Goal: Task Accomplishment & Management: Use online tool/utility

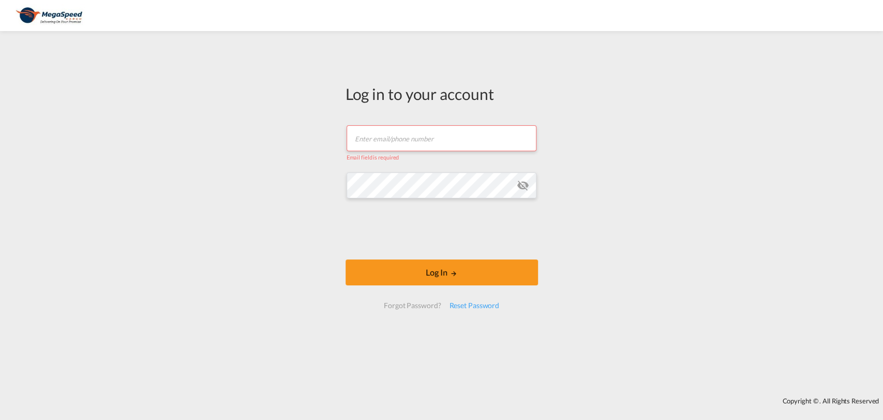
click at [426, 139] on input "text" at bounding box center [442, 138] width 190 height 26
type input "[PERSON_NAME][EMAIL_ADDRESS][DOMAIN_NAME]"
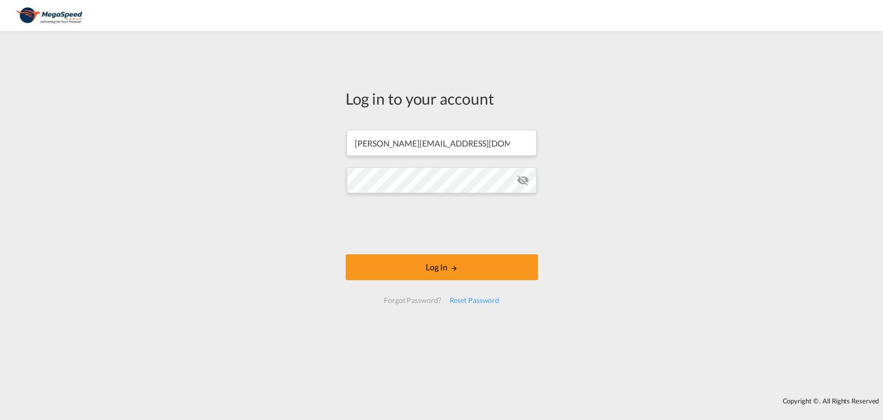
click at [456, 283] on form "[PERSON_NAME][EMAIL_ADDRESS][DOMAIN_NAME] Log In Forgot Password? Reset Password" at bounding box center [442, 217] width 192 height 194
click at [456, 271] on md-icon "LOGIN" at bounding box center [453, 267] width 7 height 7
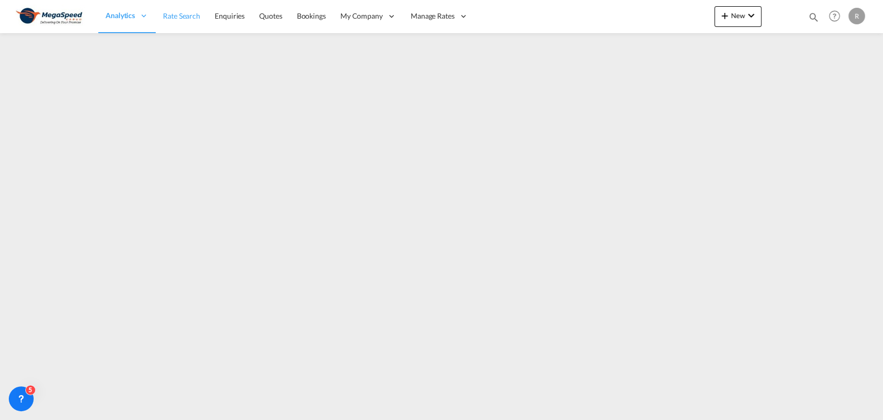
click at [198, 21] on span "Rate Search" at bounding box center [181, 16] width 37 height 10
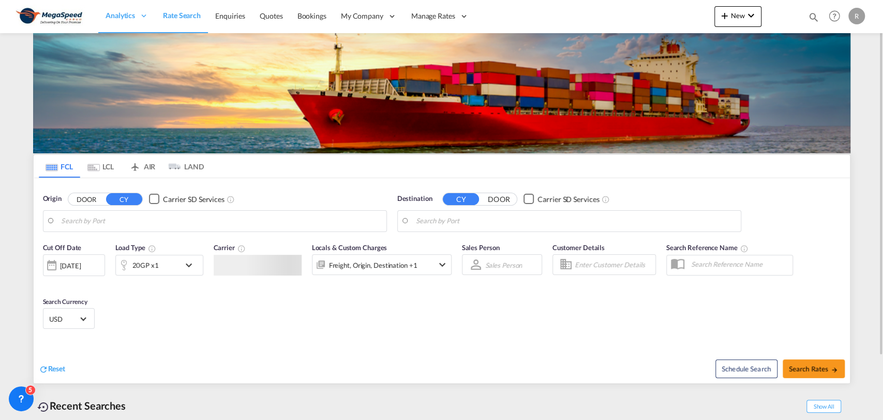
type input "[GEOGRAPHIC_DATA], [GEOGRAPHIC_DATA]"
type input "La Guaira, VELAG"
